Goal: Use online tool/utility: Utilize a website feature to perform a specific function

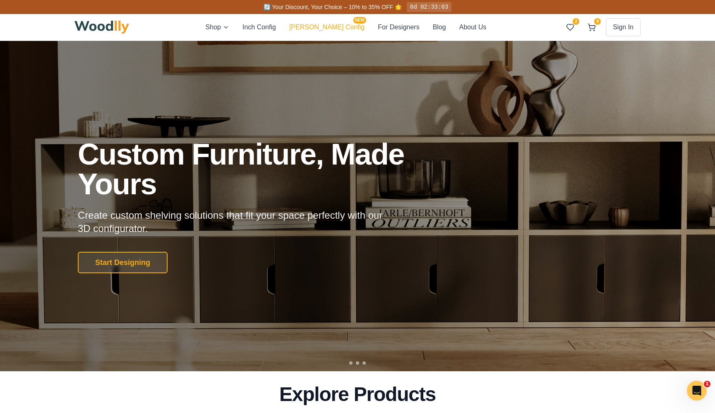
click at [339, 28] on button "[PERSON_NAME] Config NEW" at bounding box center [326, 27] width 75 height 11
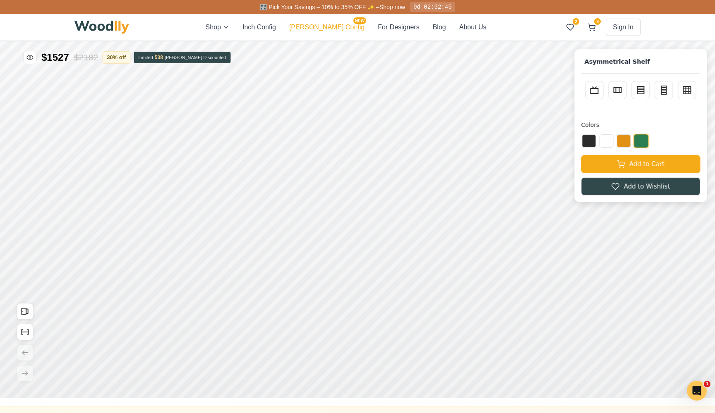
click at [336, 29] on button "[PERSON_NAME] Config NEW" at bounding box center [326, 27] width 75 height 10
click at [276, 29] on button "Inch Config" at bounding box center [260, 27] width 34 height 10
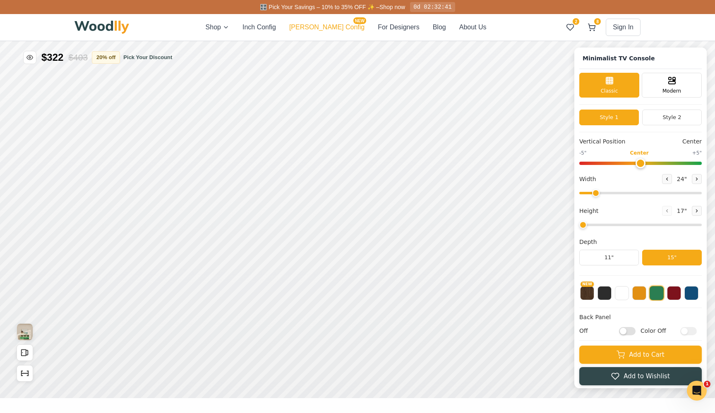
type input "63"
type input "2"
click at [322, 29] on button "[PERSON_NAME] Config NEW" at bounding box center [326, 27] width 75 height 10
